Goal: Complete application form

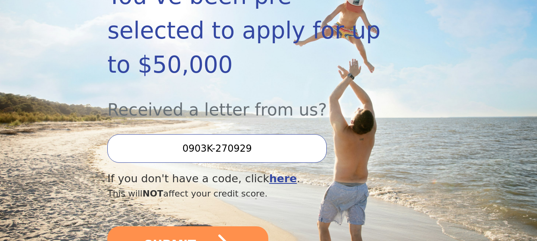
scroll to position [199, 0]
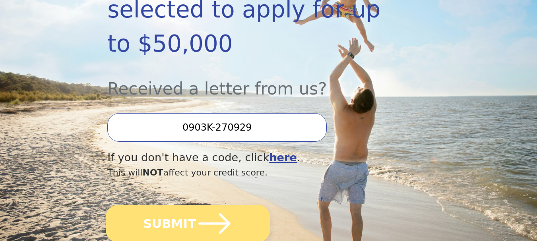
click at [174, 205] on button "SUBMIT" at bounding box center [188, 223] width 164 height 37
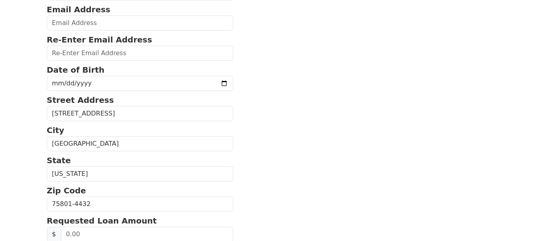
scroll to position [79, 0]
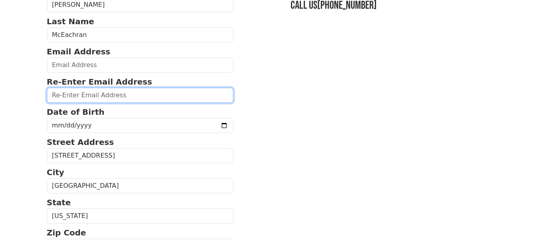
click at [76, 91] on input "email" at bounding box center [140, 95] width 187 height 15
type input "teaparlor@yahoo.com"
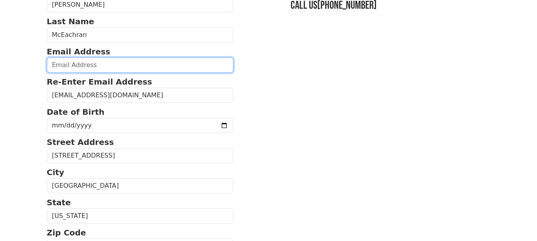
click at [68, 66] on input "email" at bounding box center [140, 65] width 187 height 15
type input "teaparlor@yahoo.com"
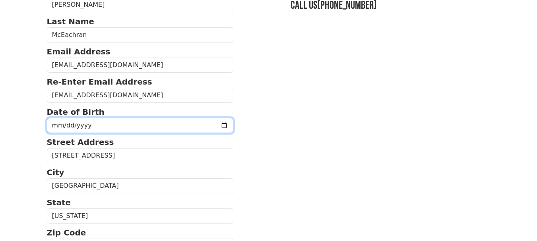
click at [72, 119] on input "date" at bounding box center [140, 125] width 187 height 15
type input "1956-11-30"
click at [126, 122] on input "1956-11-30" at bounding box center [140, 125] width 187 height 15
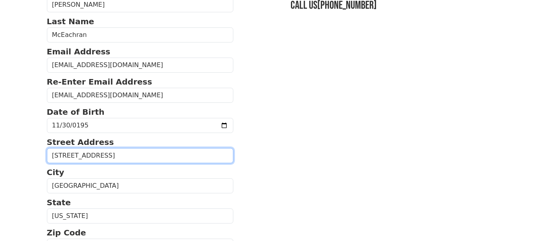
click at [120, 153] on input "218 E Park Ave" at bounding box center [140, 155] width 187 height 15
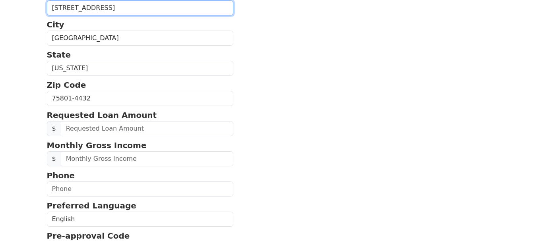
scroll to position [238, 0]
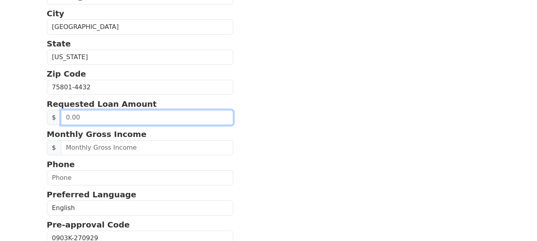
click at [90, 119] on input "text" at bounding box center [147, 117] width 173 height 15
click at [99, 119] on input "text" at bounding box center [147, 117] width 173 height 15
type input "40,000.00"
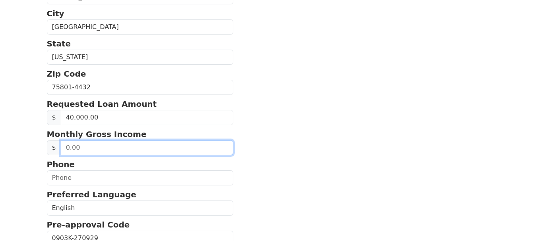
drag, startPoint x: 86, startPoint y: 152, endPoint x: 52, endPoint y: 147, distance: 34.2
click at [53, 147] on div "$" at bounding box center [140, 147] width 187 height 15
type input "3,600.00"
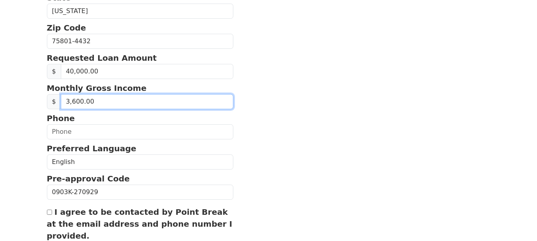
scroll to position [318, 0]
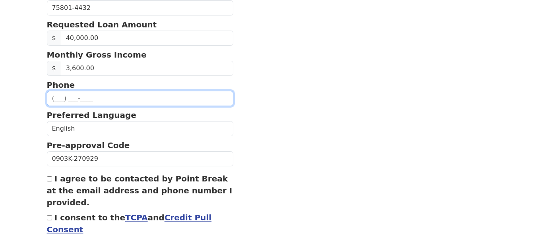
click at [85, 100] on input "text" at bounding box center [140, 98] width 187 height 15
type input "(903) 944-1909"
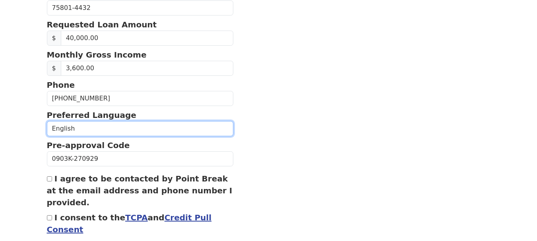
click at [95, 133] on select "English Spanish" at bounding box center [140, 128] width 187 height 15
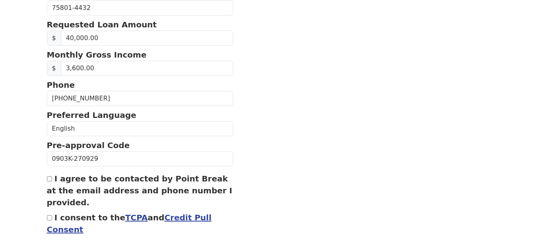
click at [267, 118] on section "First Name Janice Last Name McEachran Email Address teaparlor@yahoo.com Re-Ente…" at bounding box center [268, 6] width 443 height 519
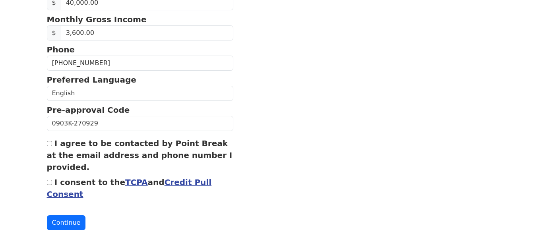
scroll to position [366, 0]
